Goal: Information Seeking & Learning: Understand process/instructions

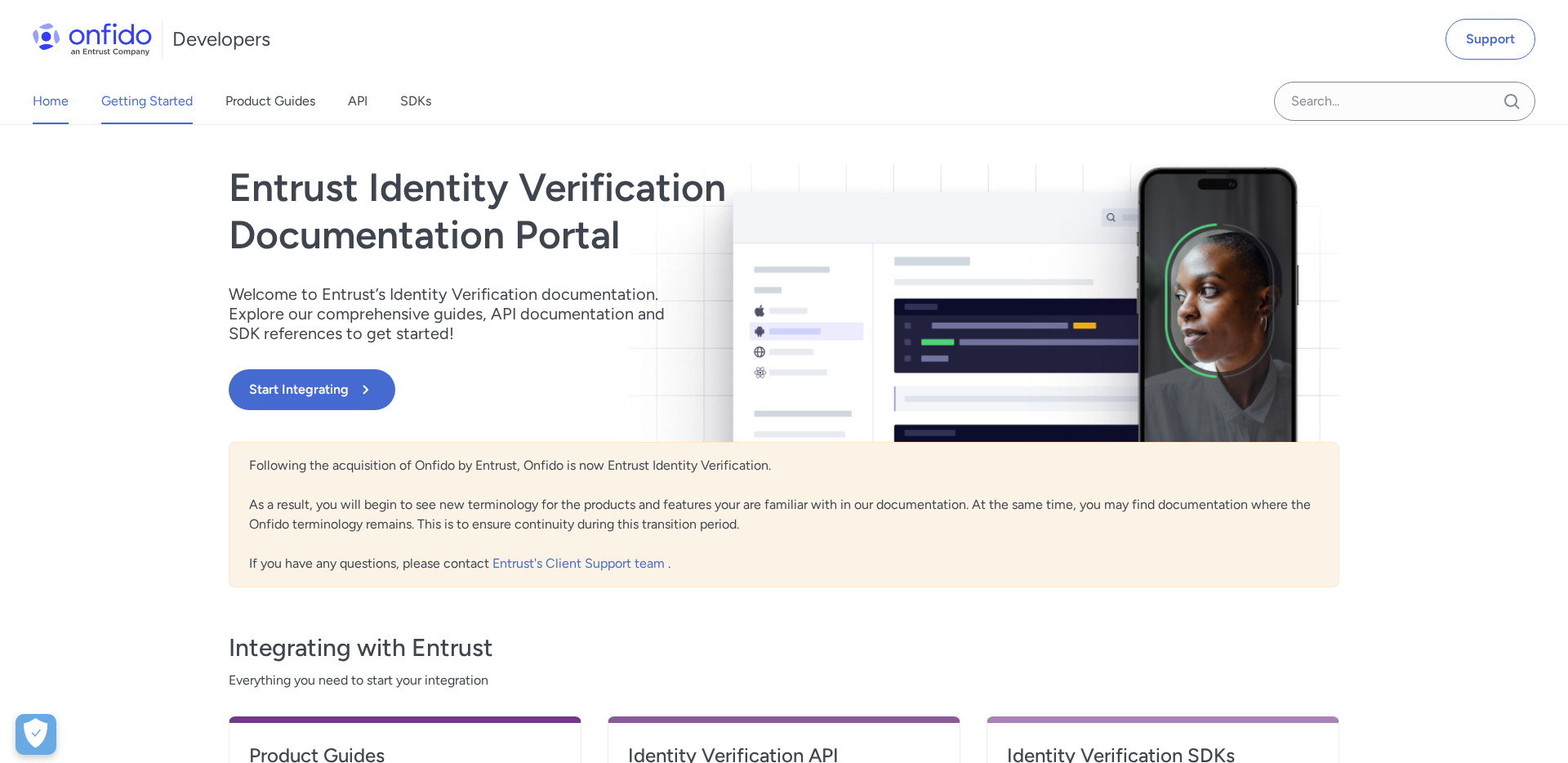
click at [173, 93] on link "Getting Started" at bounding box center [147, 101] width 92 height 45
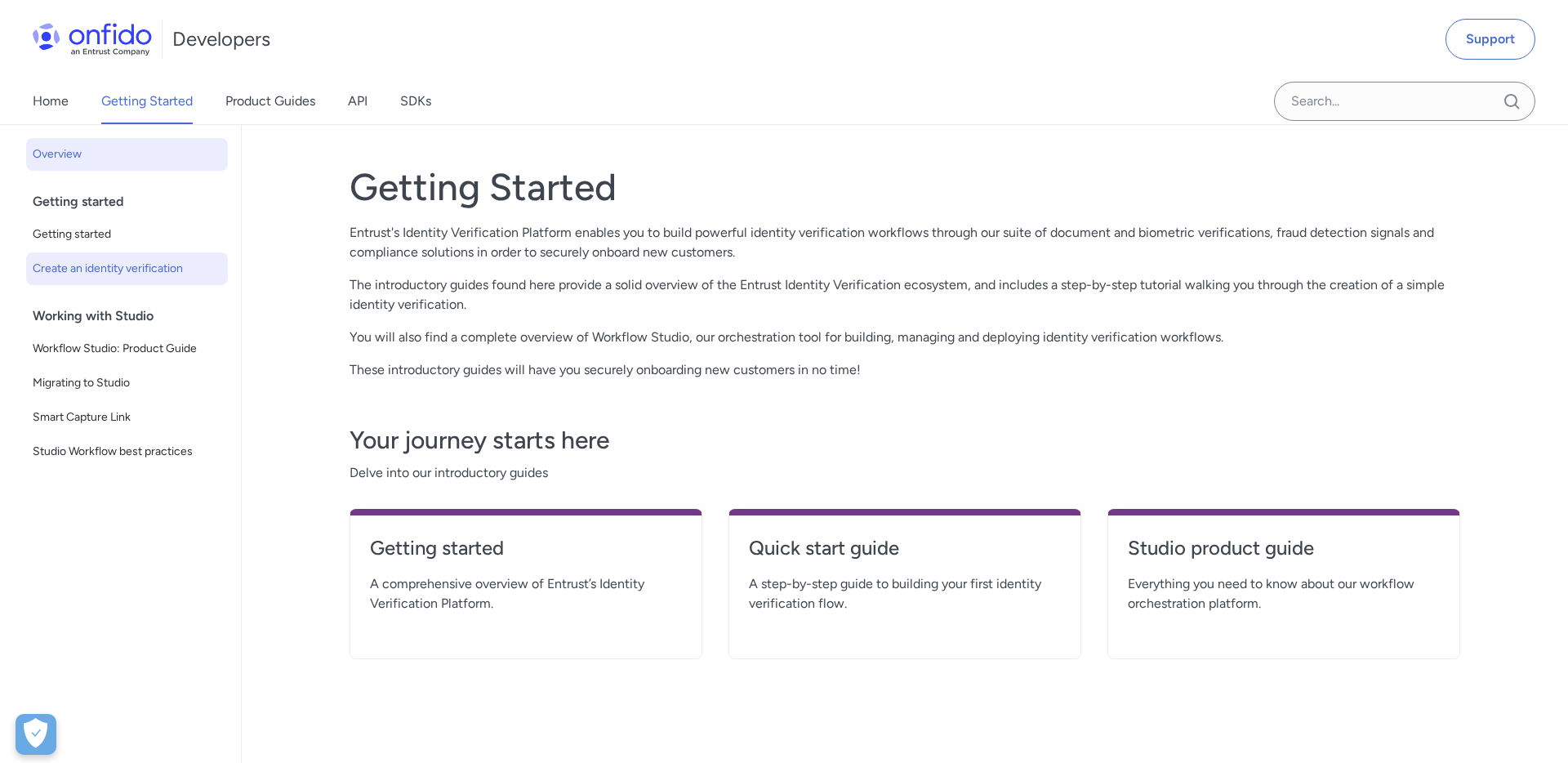
click at [82, 261] on span "Create an identity verification" at bounding box center [127, 269] width 189 height 20
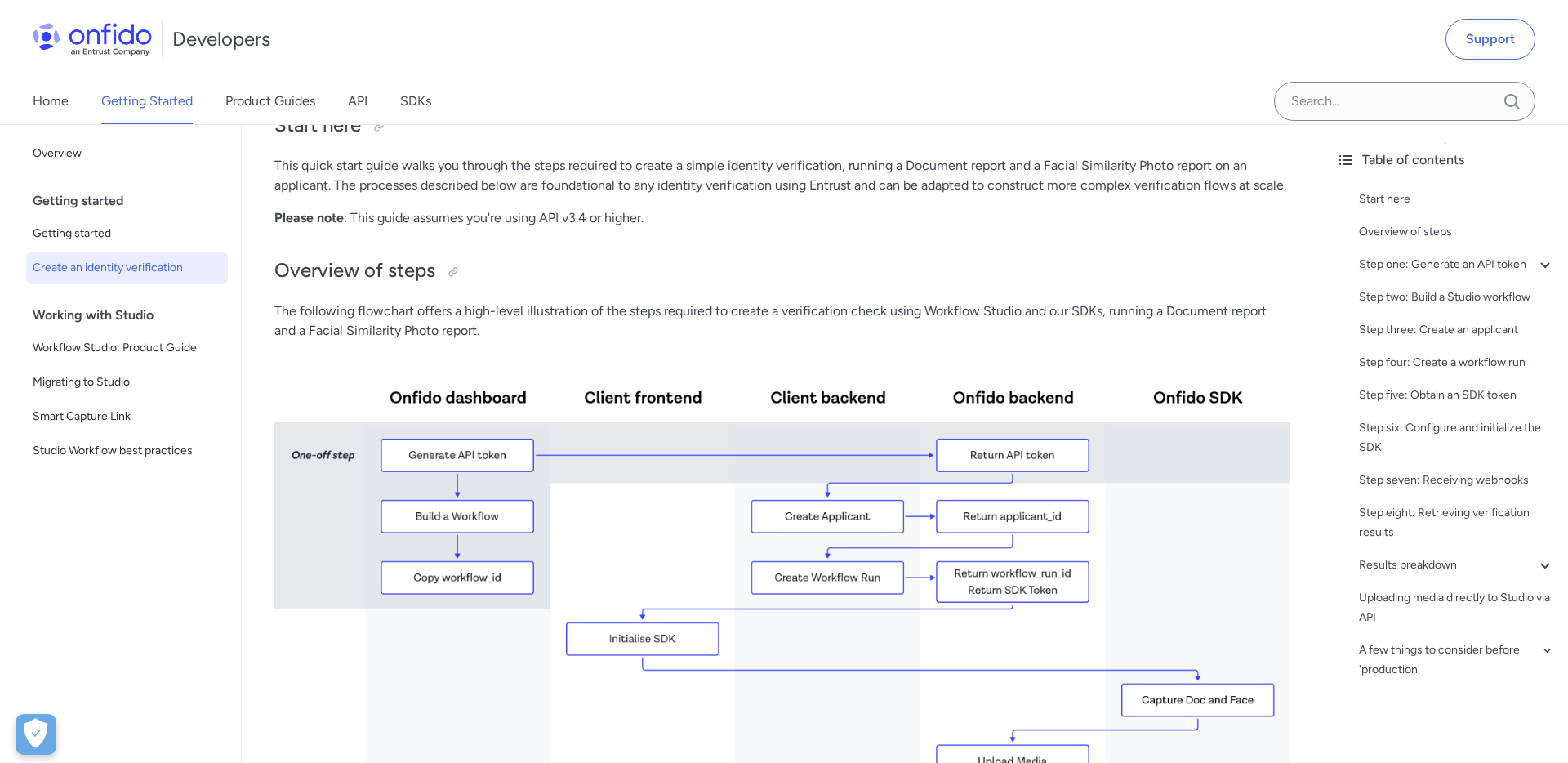
scroll to position [122, 0]
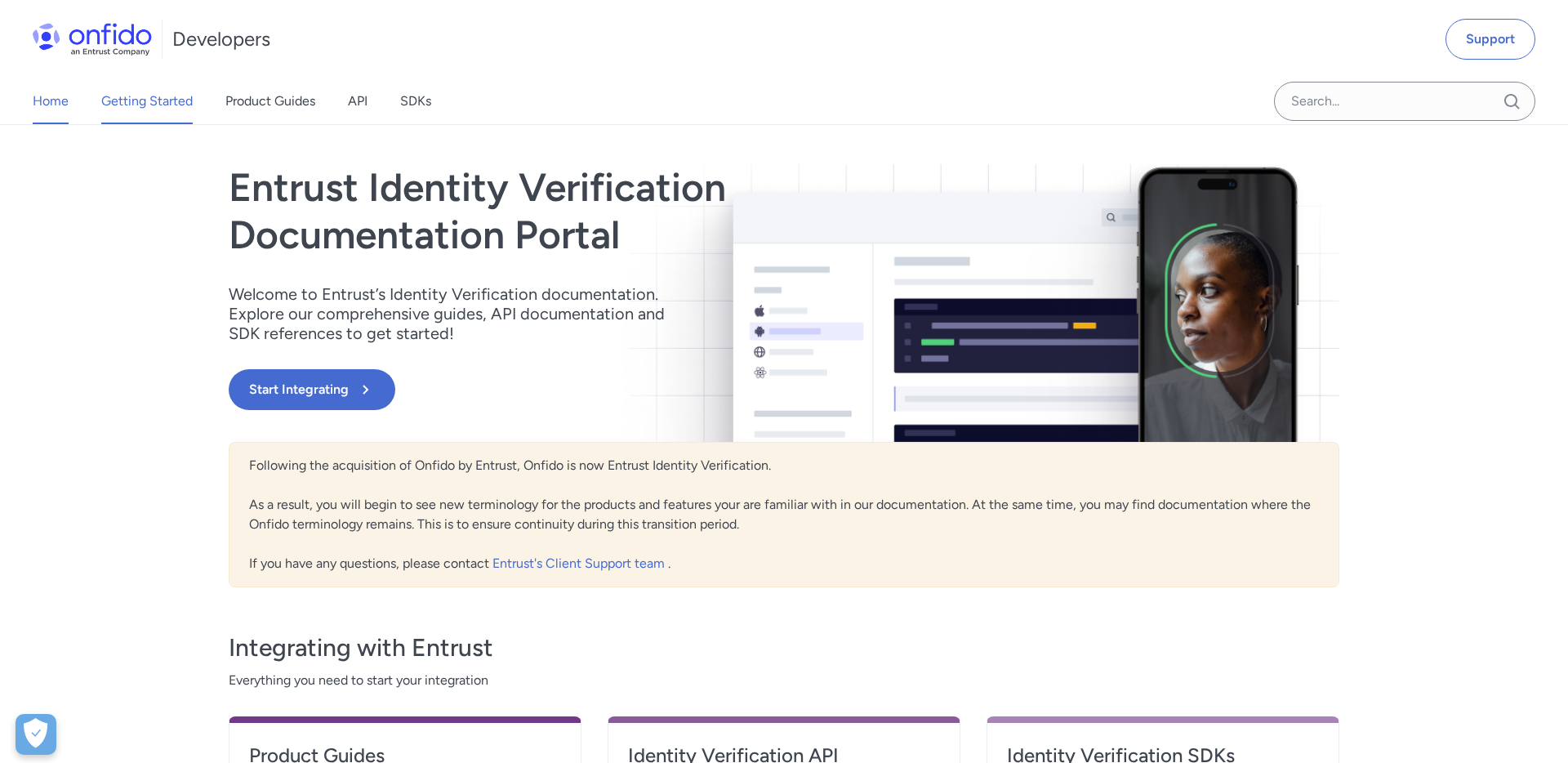
click at [143, 94] on link "Getting Started" at bounding box center [147, 101] width 92 height 45
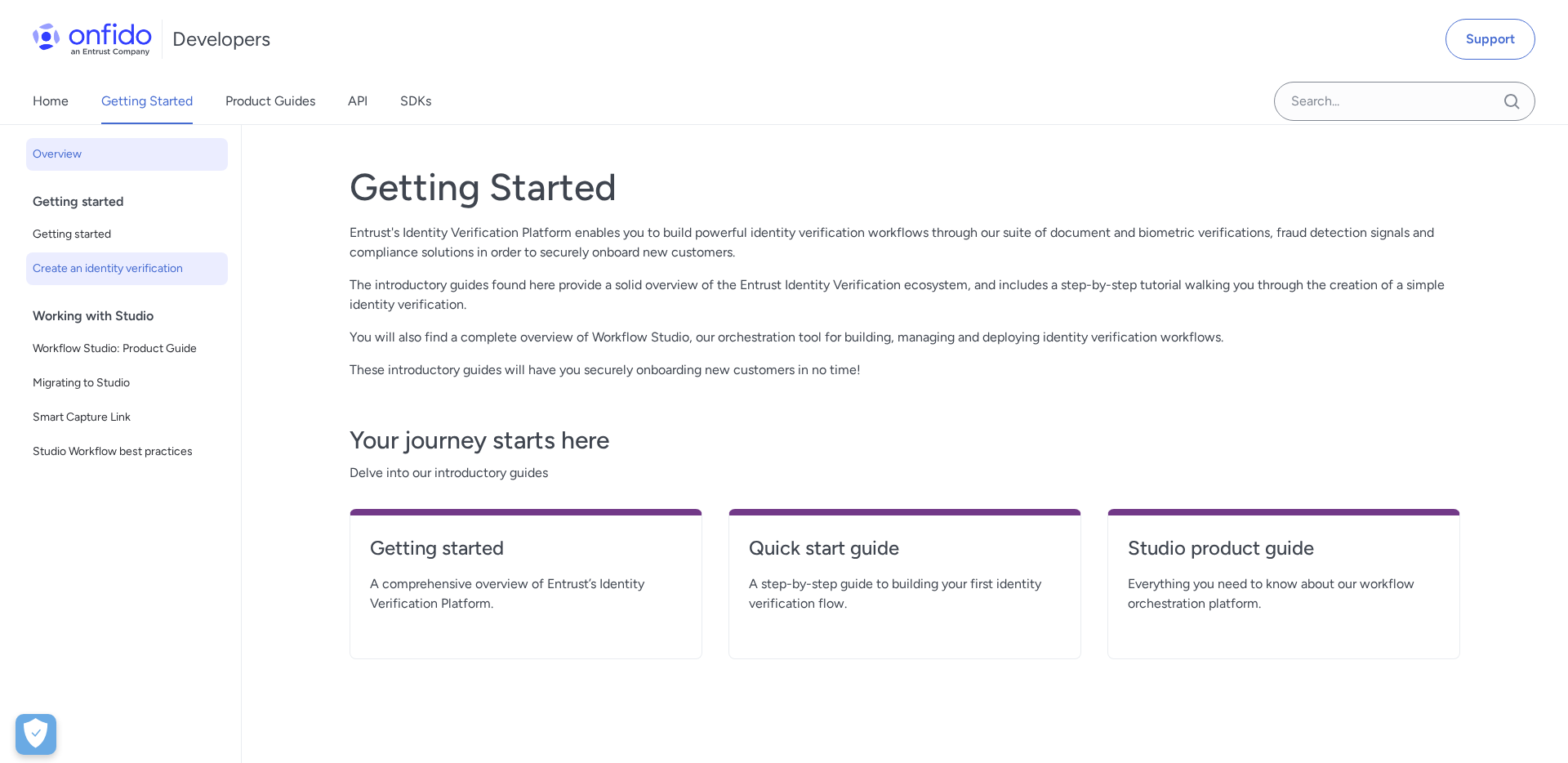
click at [116, 275] on span "Create an identity verification" at bounding box center [127, 269] width 189 height 20
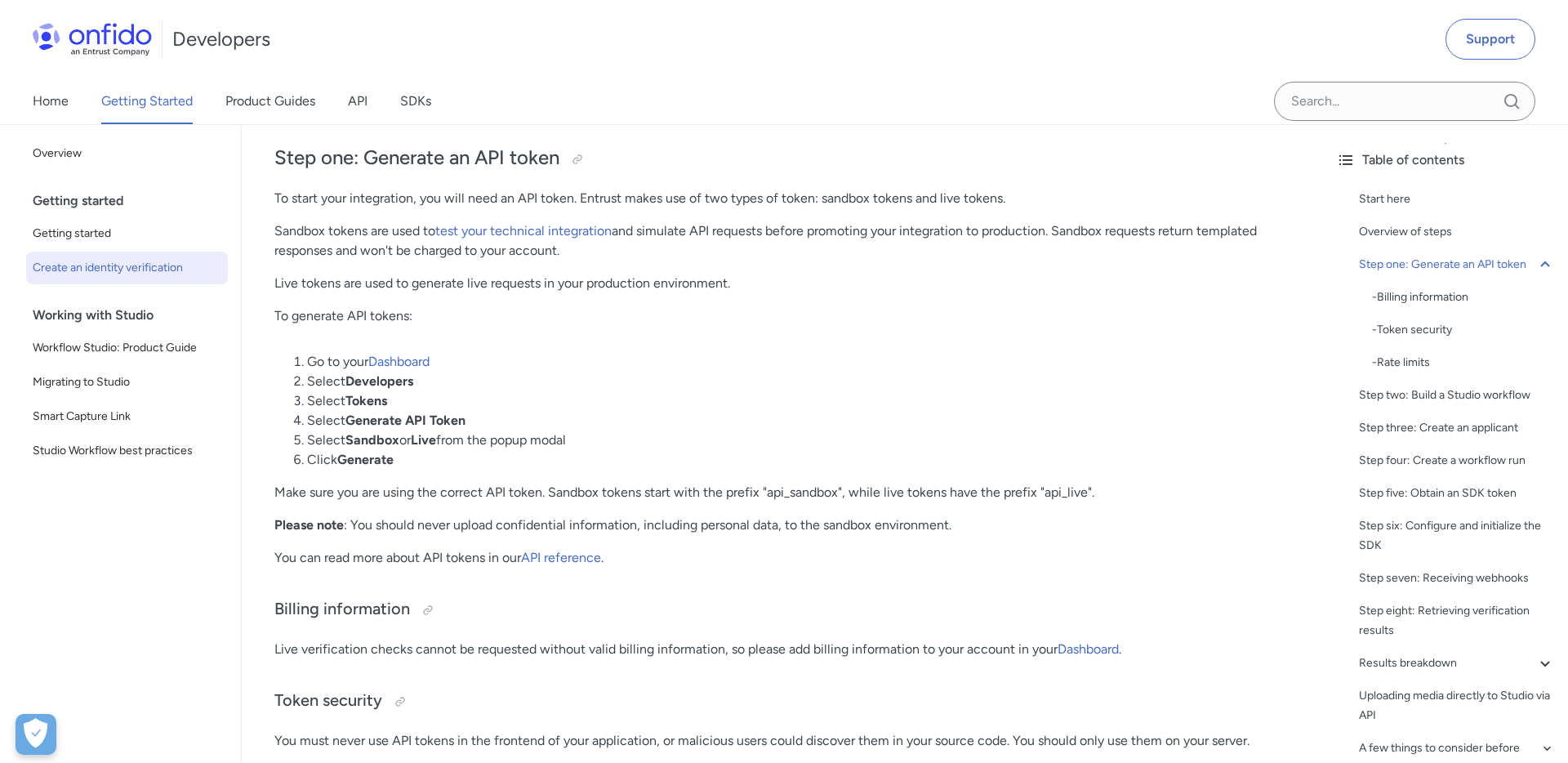
scroll to position [1003, 0]
